Goal: Transaction & Acquisition: Purchase product/service

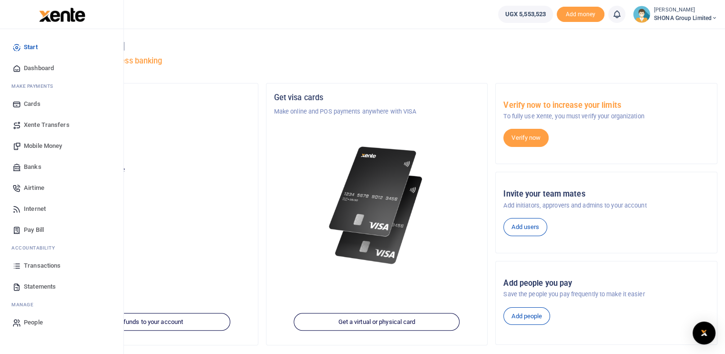
click at [50, 143] on span "Mobile Money" at bounding box center [43, 146] width 38 height 10
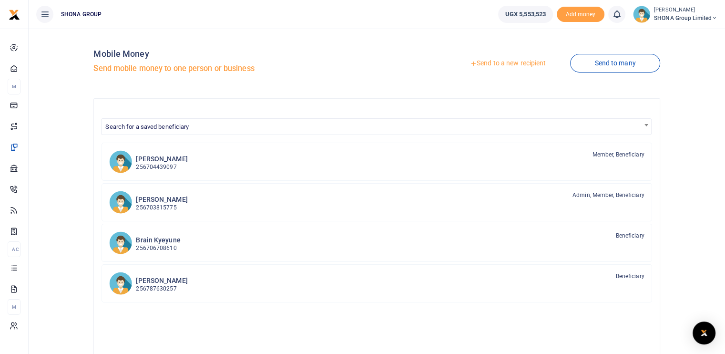
click at [517, 62] on link "Send to a new recipient" at bounding box center [507, 63] width 124 height 17
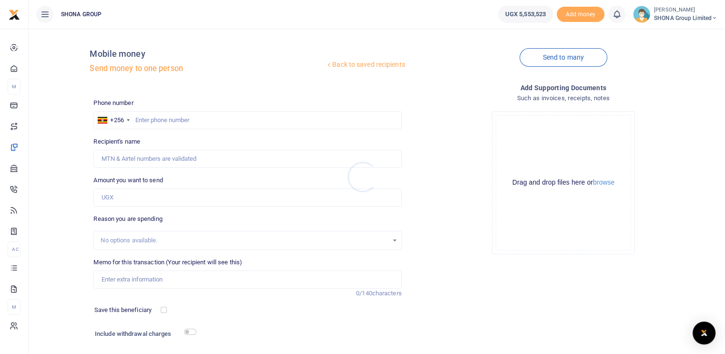
click at [169, 118] on div at bounding box center [362, 177] width 725 height 354
click at [176, 120] on input "text" at bounding box center [247, 120] width 308 height 18
paste input "+256 704 861850"
click at [151, 119] on input "+256 704 861850" at bounding box center [247, 120] width 308 height 18
click at [157, 159] on input "Recipient's name" at bounding box center [247, 159] width 308 height 18
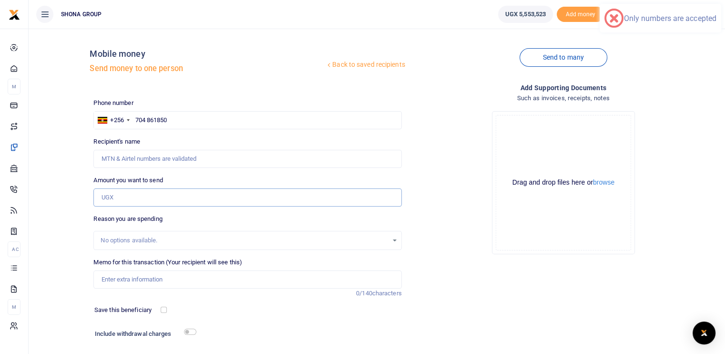
click at [110, 203] on input "Amount you want to send" at bounding box center [247, 197] width 308 height 18
click at [289, 164] on input "Recipient's name" at bounding box center [247, 159] width 308 height 18
click at [147, 120] on input "704 861850" at bounding box center [247, 120] width 308 height 18
type input "704861850"
click at [198, 168] on div "Phone number +256 Uganda +256 704861850 Phone is required. Recipient's name Nam…" at bounding box center [247, 239] width 315 height 283
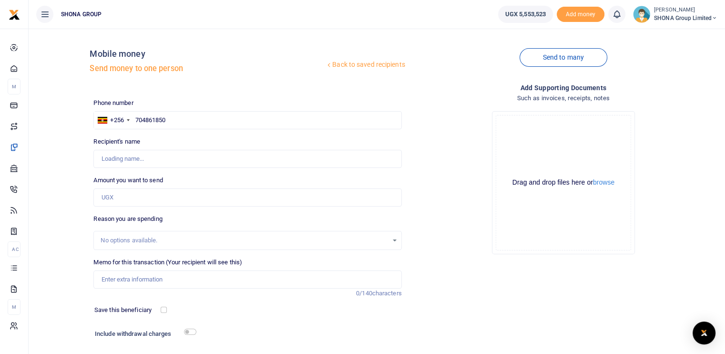
type input "Daudi Manzi"
click at [141, 195] on input "Amount you want to send" at bounding box center [247, 197] width 308 height 18
paste input "1299000"
type input "1,299,000"
click at [132, 275] on input "Memo for this transaction (Your recipient will see this)" at bounding box center [247, 279] width 308 height 18
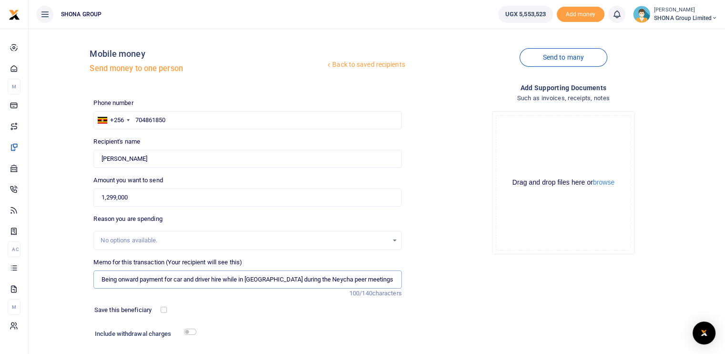
click at [381, 279] on input "Being onward payment for car and driver hire while in Nairobi during the Neycha…" at bounding box center [247, 279] width 308 height 18
type input "Being onward payment for car and driver hire while in Nairobi during the Neycha…"
drag, startPoint x: 495, startPoint y: 259, endPoint x: 489, endPoint y: 260, distance: 6.7
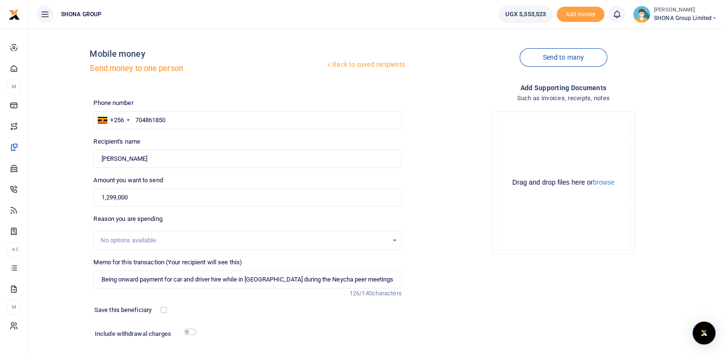
click at [493, 258] on div "Drop your files here Drag and drop files here or browse Powered by Uppy" at bounding box center [563, 182] width 308 height 158
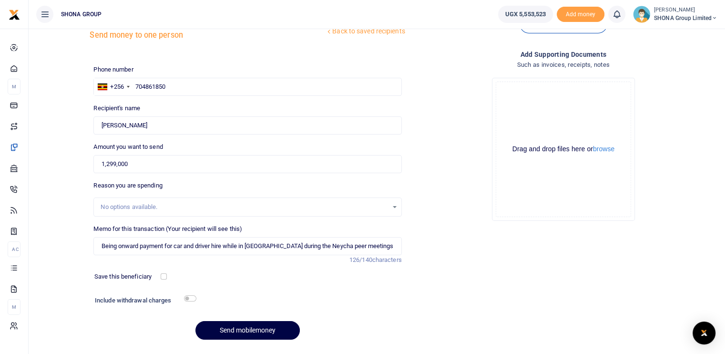
scroll to position [48, 0]
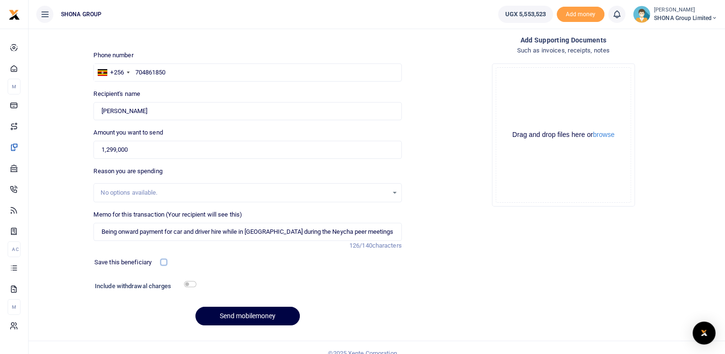
click at [162, 261] on input "checkbox" at bounding box center [164, 262] width 6 height 6
checkbox input "true"
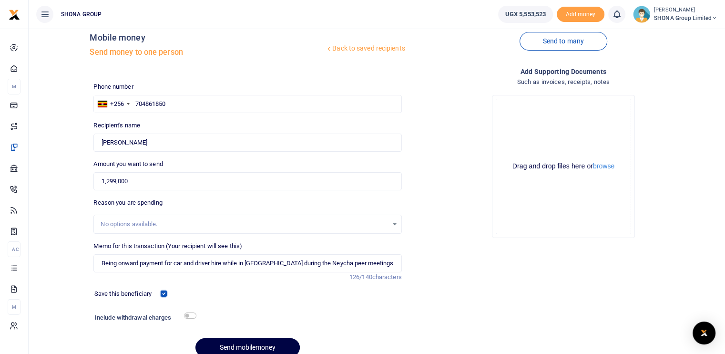
scroll to position [0, 0]
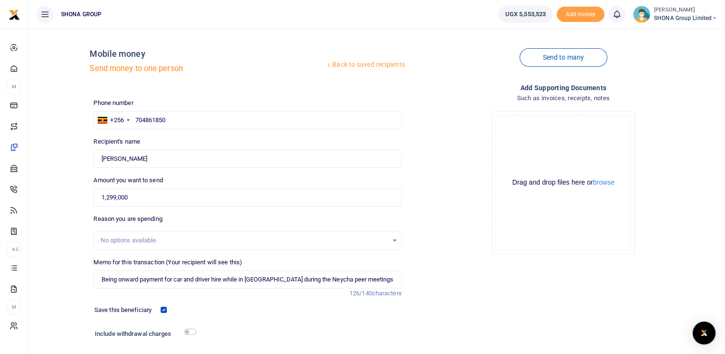
click at [164, 239] on div "No options available." at bounding box center [244, 240] width 287 height 10
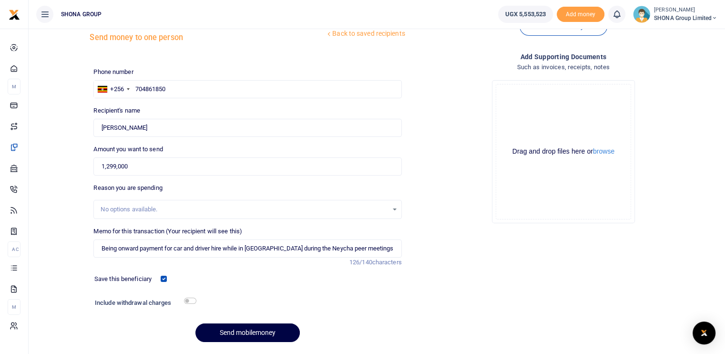
scroll to position [48, 0]
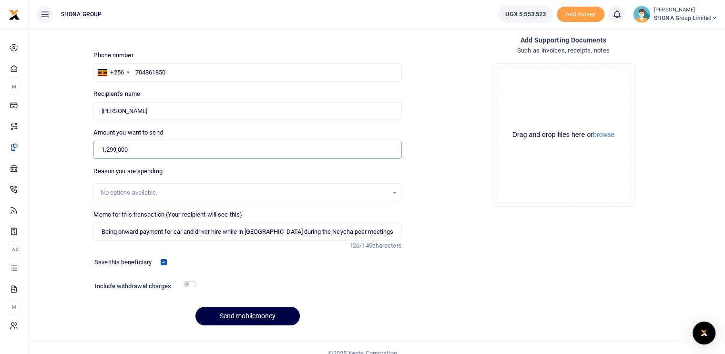
click at [127, 154] on input "1,299,000" at bounding box center [247, 150] width 308 height 18
click at [130, 149] on input "1,299,000" at bounding box center [247, 150] width 308 height 18
click at [134, 149] on input "1,299,000" at bounding box center [247, 150] width 308 height 18
click at [119, 192] on div "No options available." at bounding box center [244, 193] width 287 height 10
drag, startPoint x: 180, startPoint y: 187, endPoint x: 175, endPoint y: 189, distance: 5.3
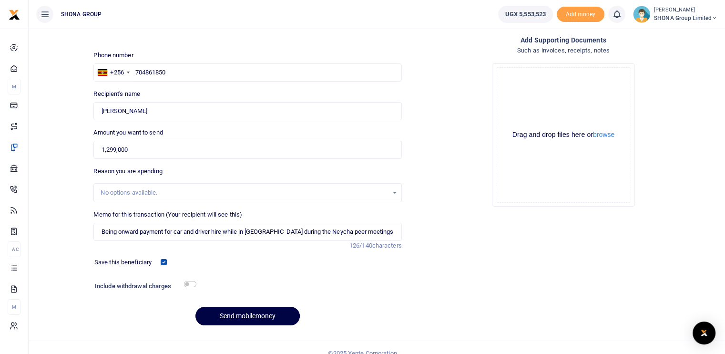
click at [178, 188] on div "No options available." at bounding box center [247, 192] width 307 height 10
click at [237, 312] on button "Send mobilemoney" at bounding box center [247, 315] width 104 height 19
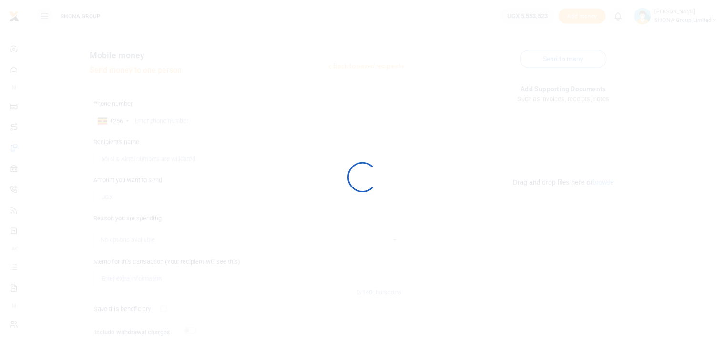
scroll to position [48, 0]
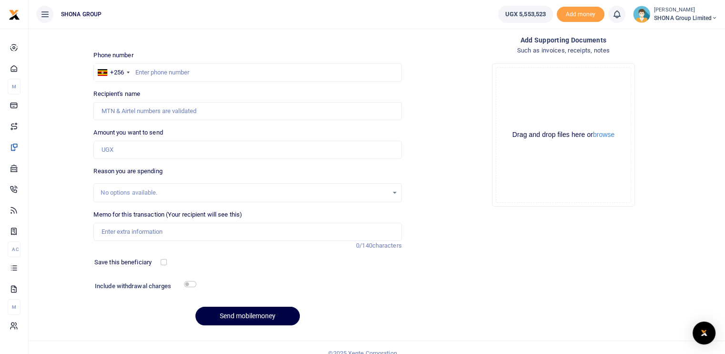
click at [637, 266] on div "Add supporting Documents Such as invoices, receipts, notes Drop your files here…" at bounding box center [562, 184] width 315 height 298
click at [644, 195] on div "Drop your files here Drag and drop files here or browse Powered by Uppy" at bounding box center [563, 135] width 308 height 158
